Goal: Information Seeking & Learning: Compare options

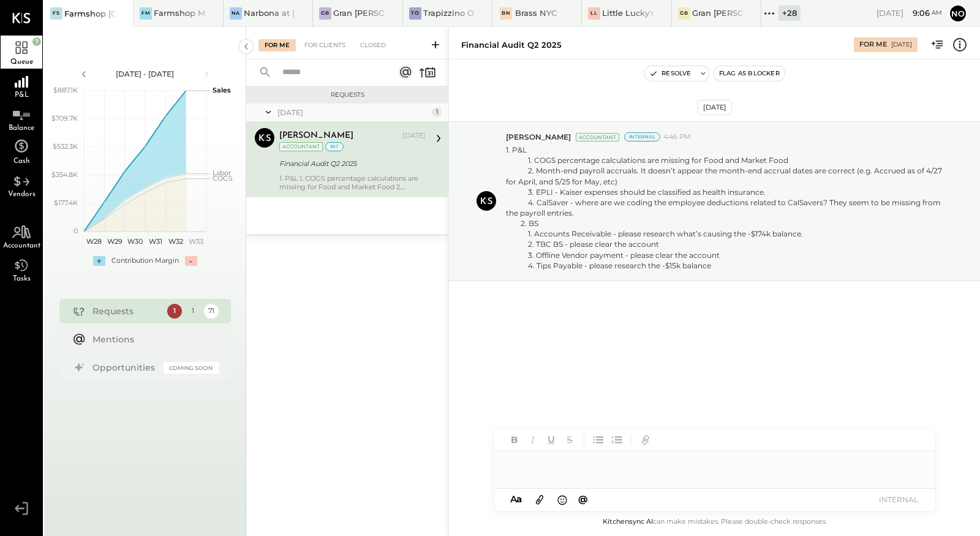
click at [771, 10] on icon at bounding box center [769, 14] width 16 height 16
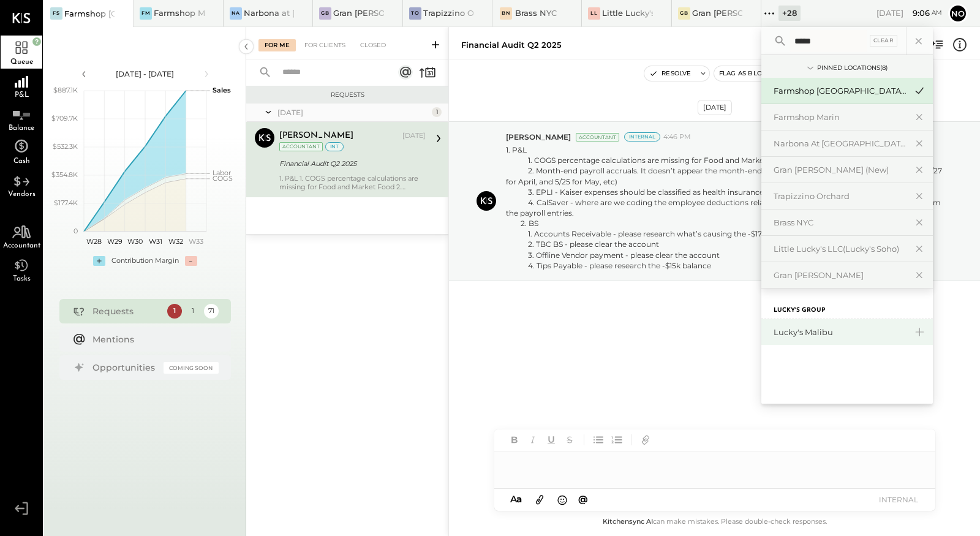
type input "*****"
click at [819, 329] on div "Lucky's Malibu" at bounding box center [839, 332] width 132 height 12
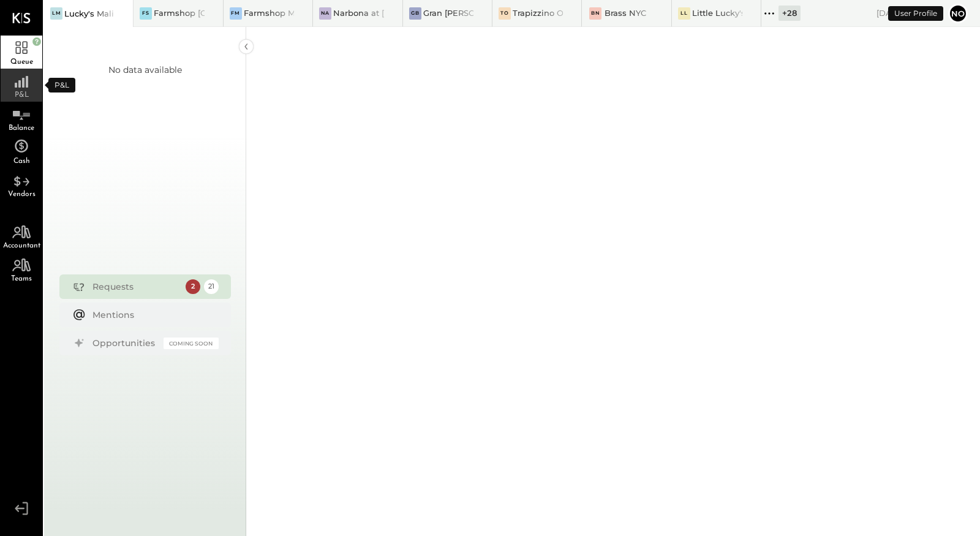
click at [17, 91] on div "P&L" at bounding box center [22, 85] width 42 height 33
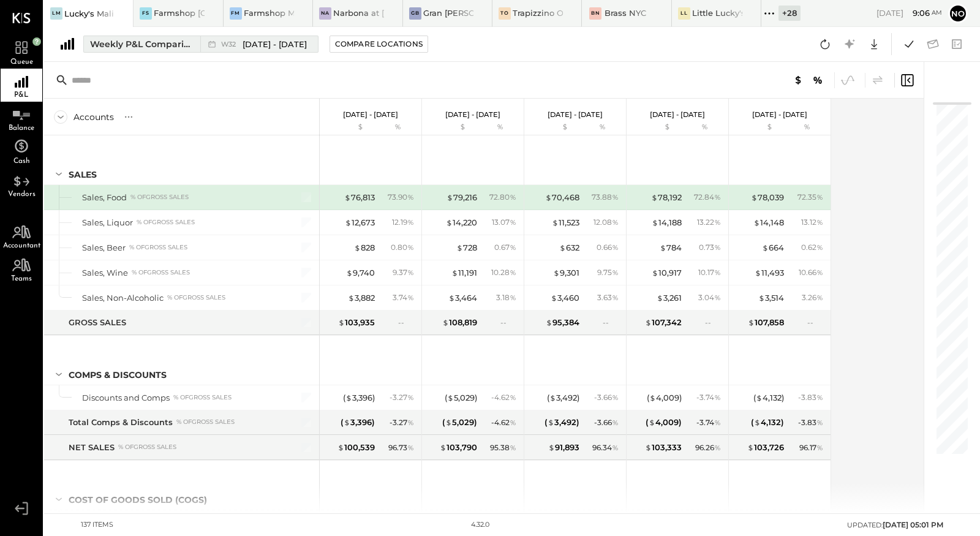
click at [168, 44] on div "Weekly P&L Comparison" at bounding box center [141, 44] width 103 height 12
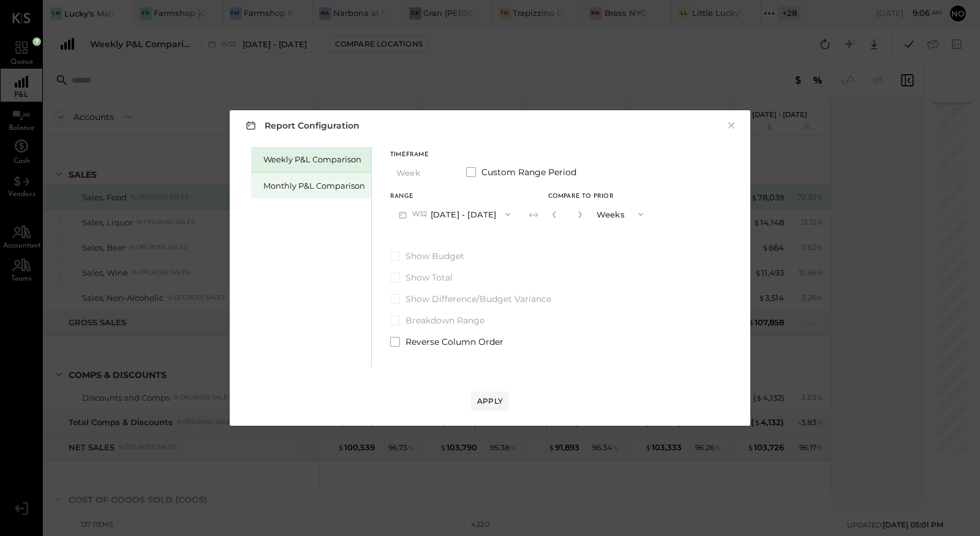
click at [328, 186] on div "Monthly P&L Comparison" at bounding box center [314, 186] width 102 height 12
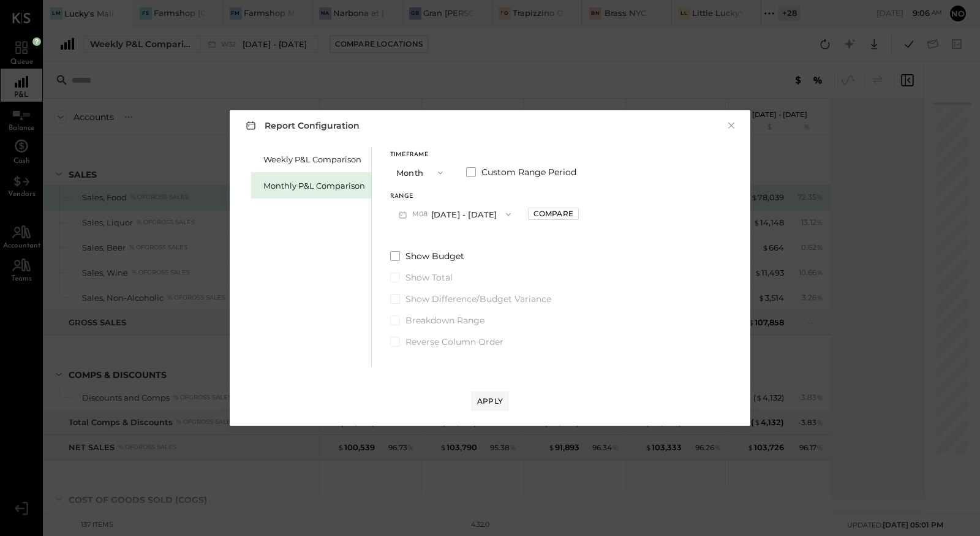
click at [503, 212] on icon "button" at bounding box center [508, 214] width 10 height 10
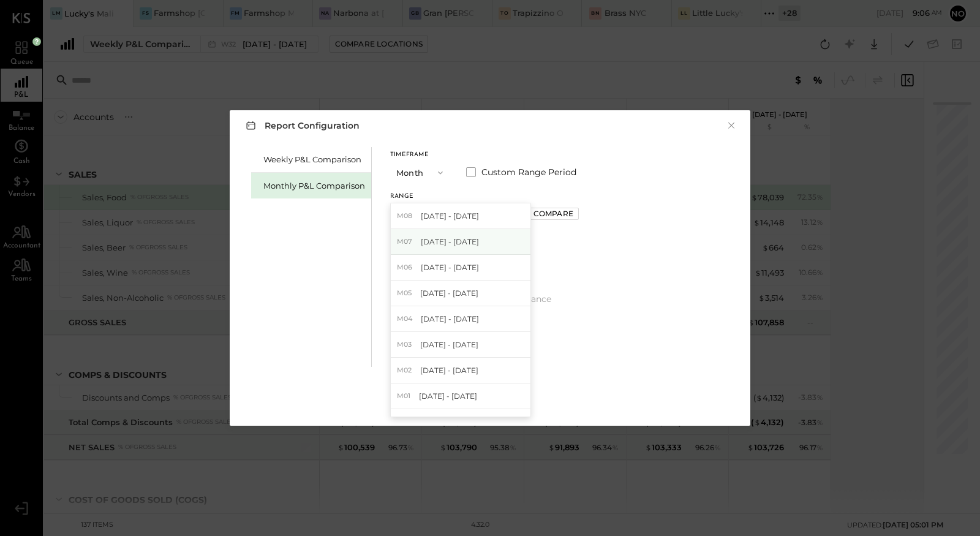
click at [469, 239] on div "M07 [DATE] - [DATE]" at bounding box center [461, 242] width 140 height 26
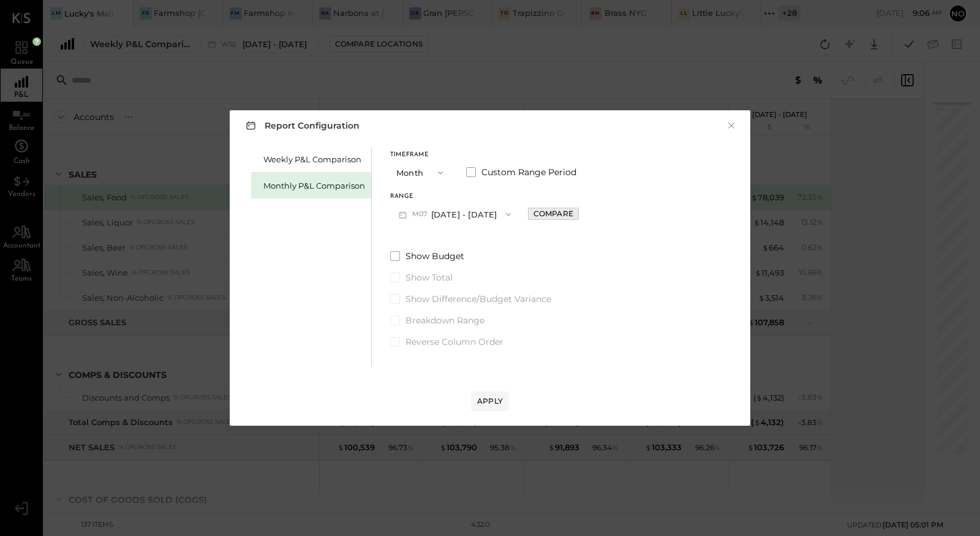
click at [537, 214] on div "Compare" at bounding box center [553, 213] width 40 height 10
click at [579, 214] on icon "button" at bounding box center [580, 214] width 3 height 7
type input "*"
click at [479, 398] on div "Apply" at bounding box center [490, 400] width 26 height 10
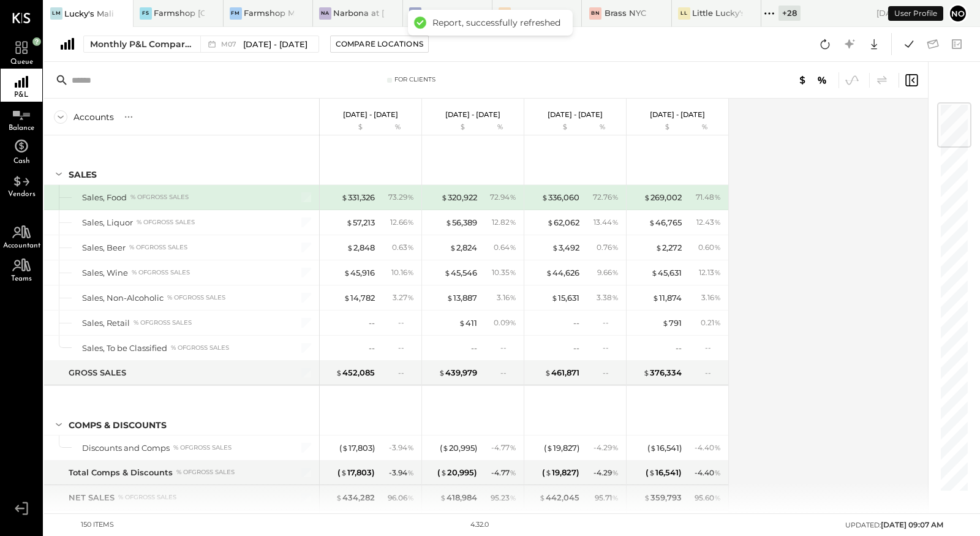
click at [784, 261] on div "Accounts S % GL [DATE] - [DATE] $ % [DATE] - [DATE] $ % [DATE] - [DATE] $ % [DA…" at bounding box center [486, 306] width 885 height 414
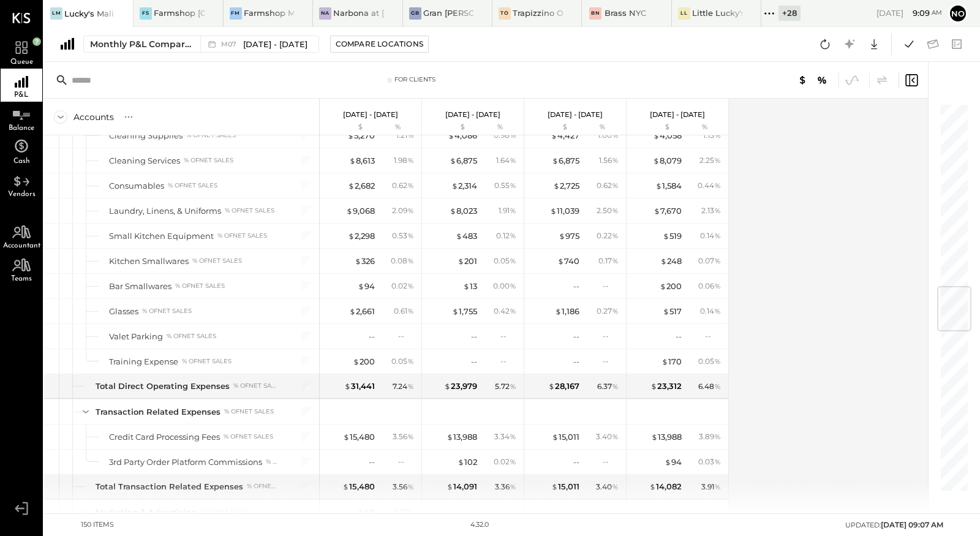
scroll to position [1525, 0]
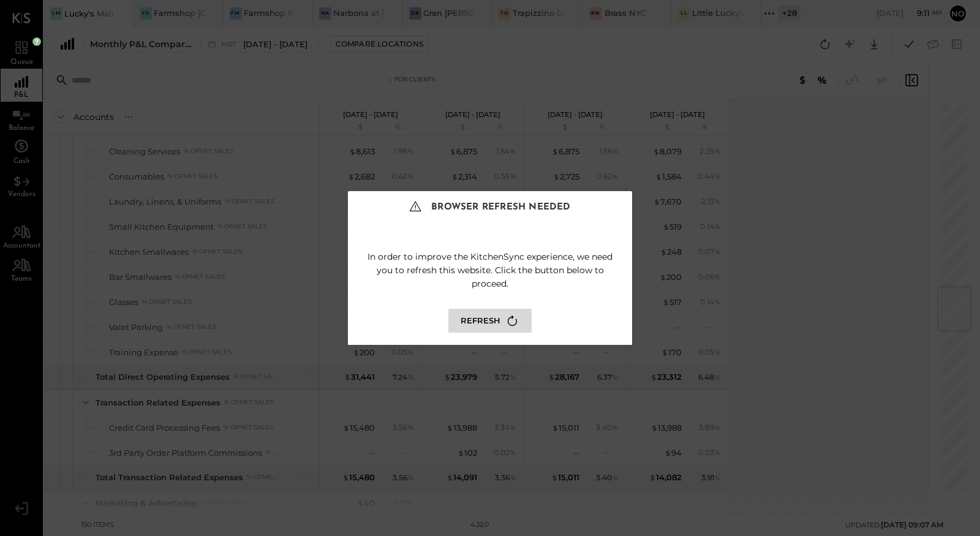
click at [498, 323] on button "Refresh" at bounding box center [489, 321] width 83 height 24
